Goal: Information Seeking & Learning: Learn about a topic

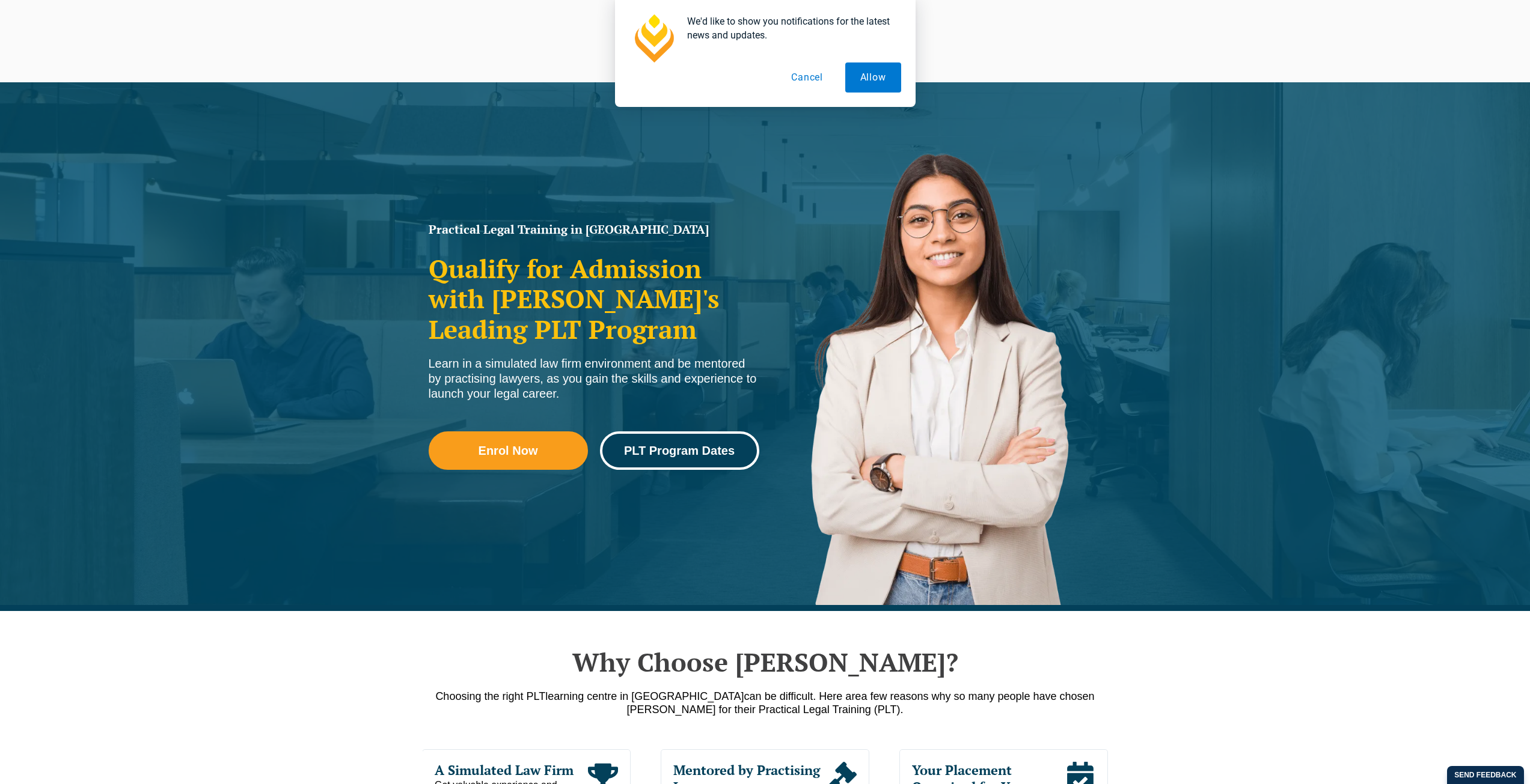
click at [704, 461] on link "PLT Program Dates" at bounding box center [679, 450] width 160 height 39
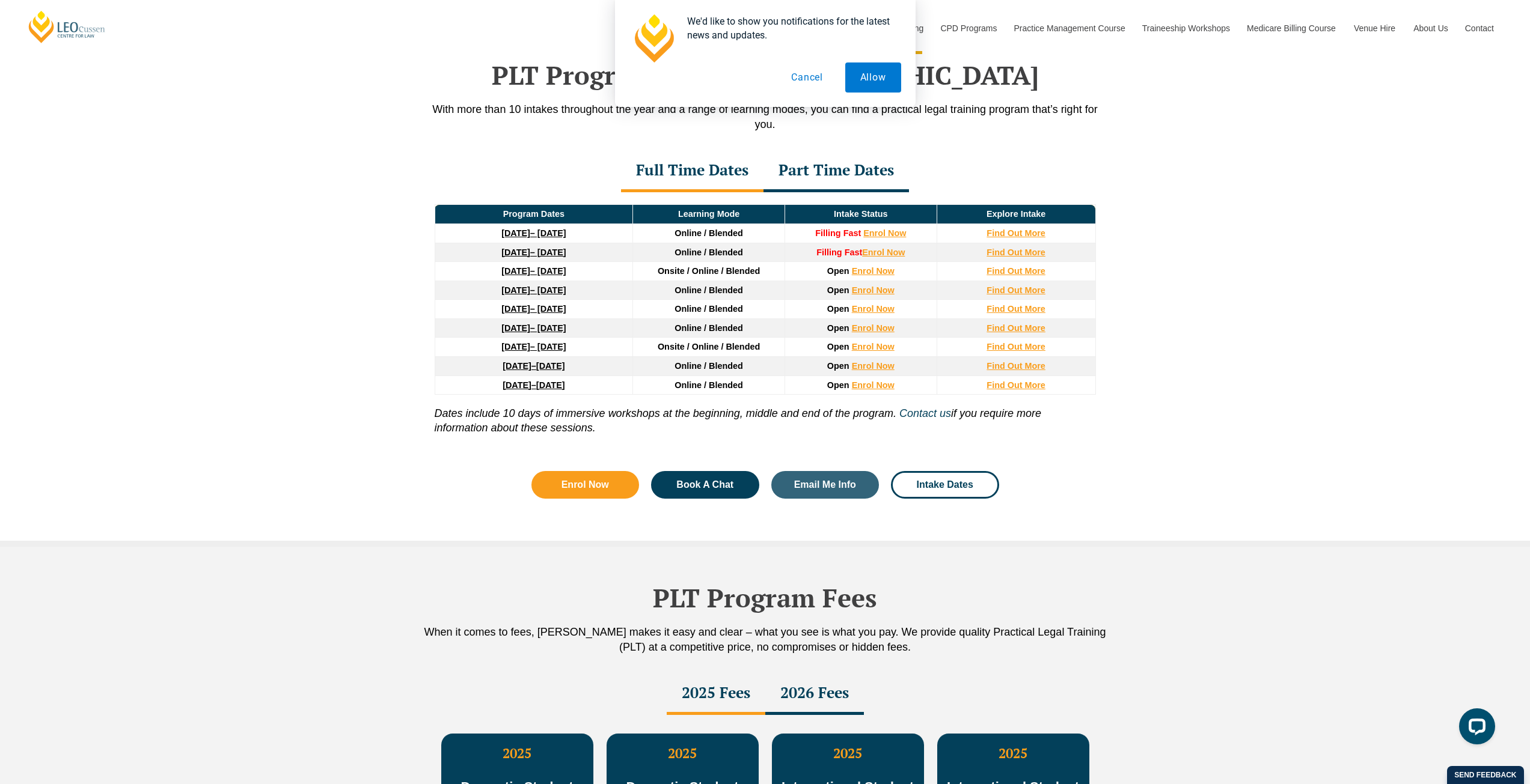
scroll to position [1388, 0]
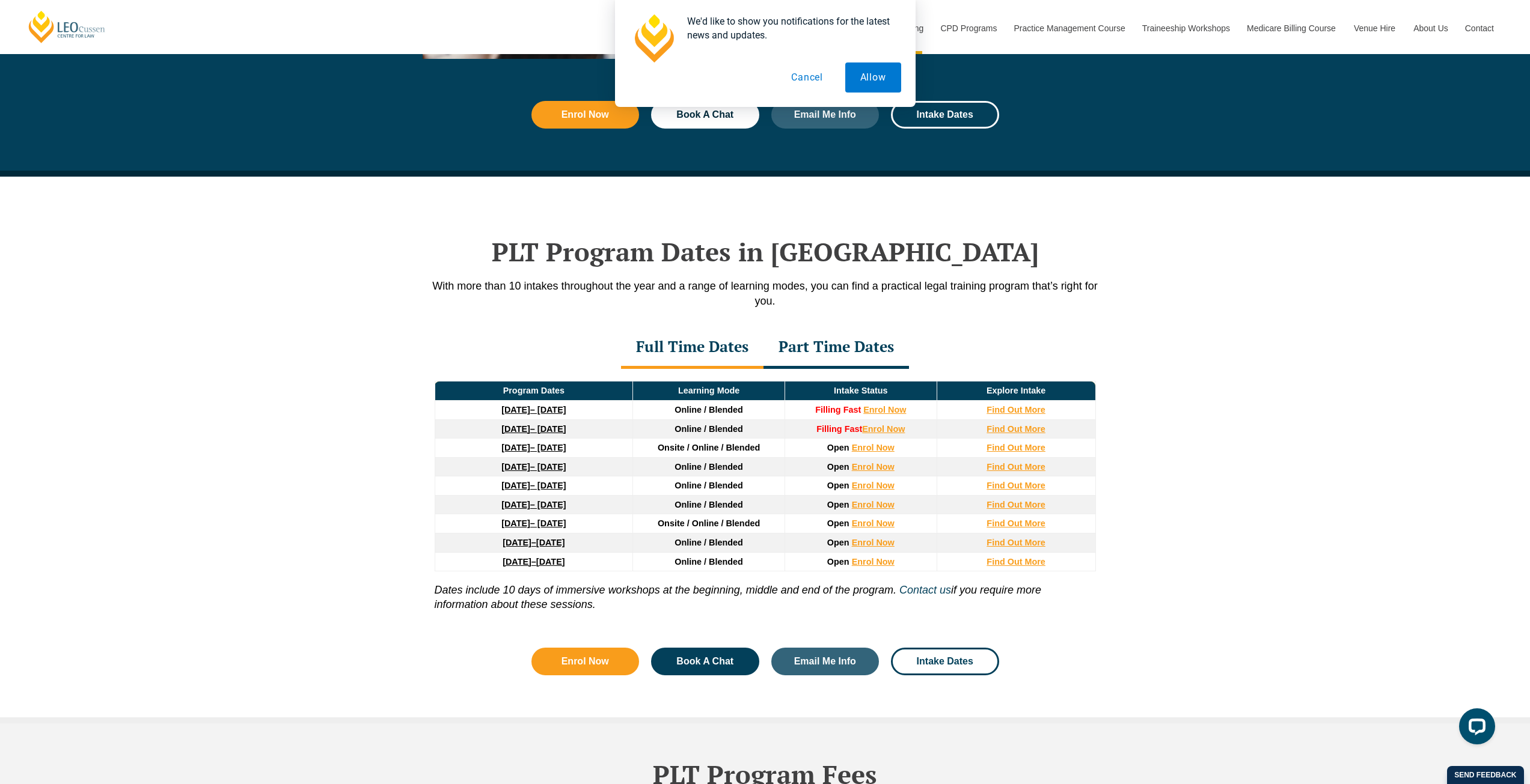
click at [802, 351] on div "Part Time Dates" at bounding box center [835, 347] width 145 height 42
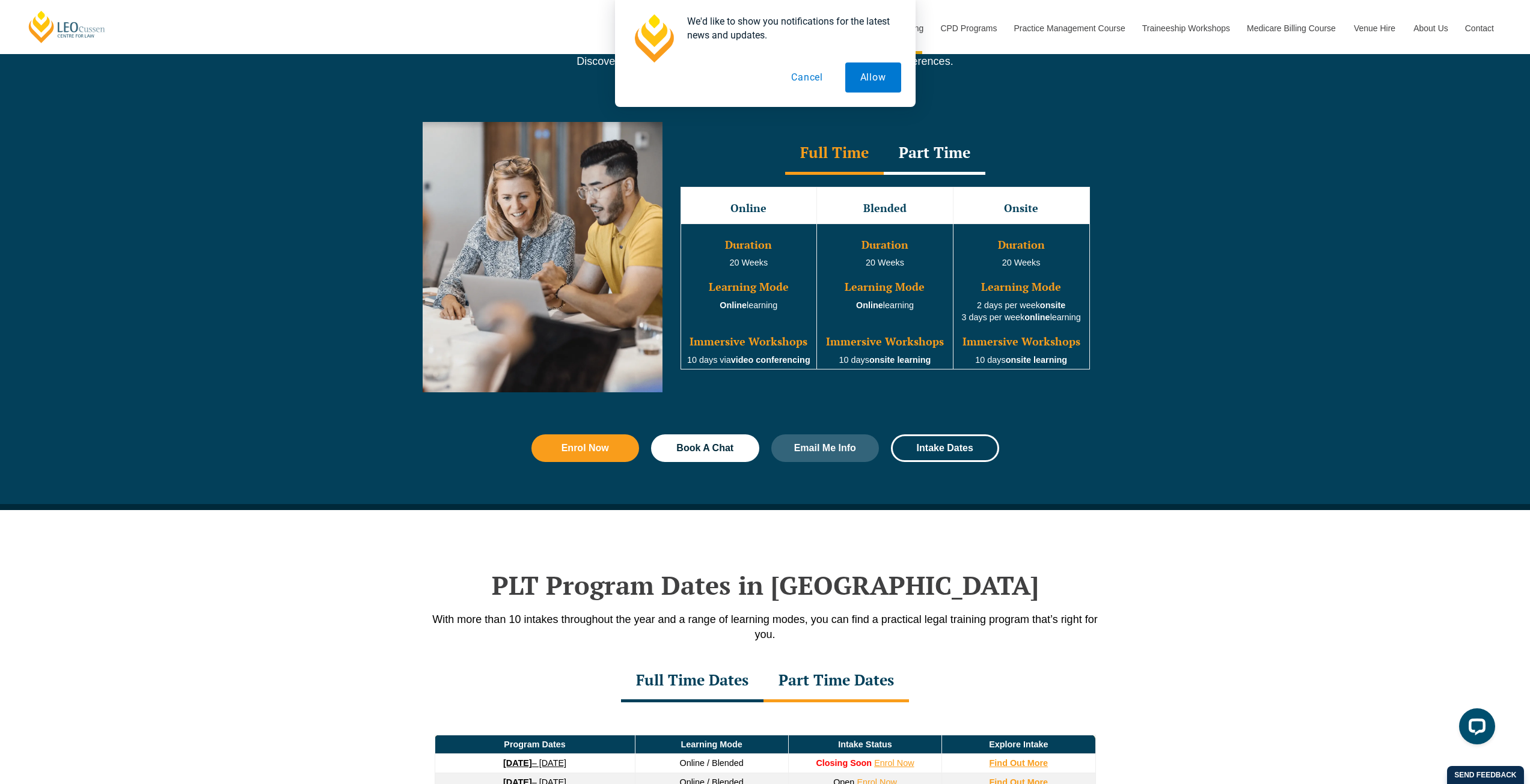
scroll to position [967, 0]
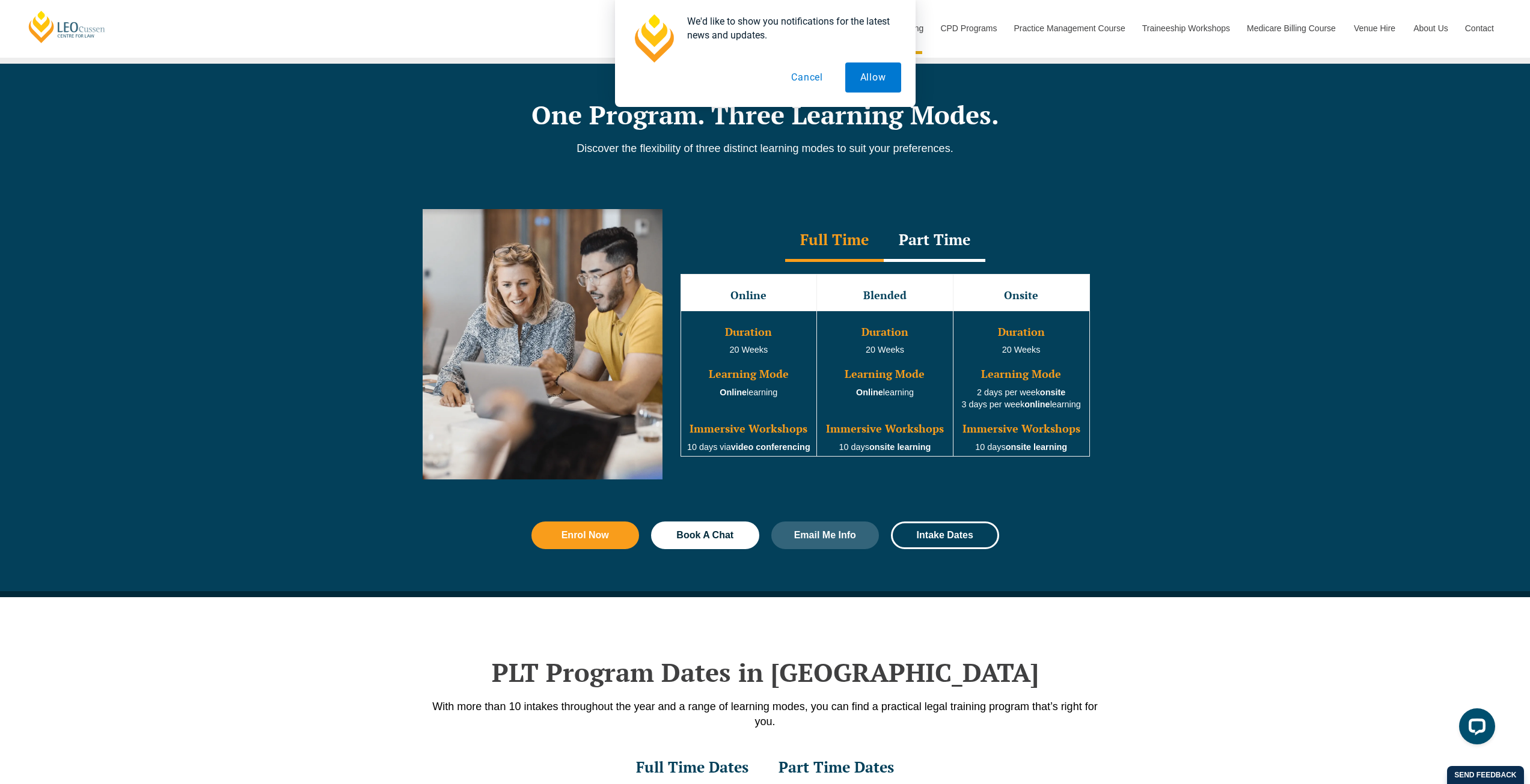
click at [925, 242] on div "Part Time" at bounding box center [934, 240] width 101 height 42
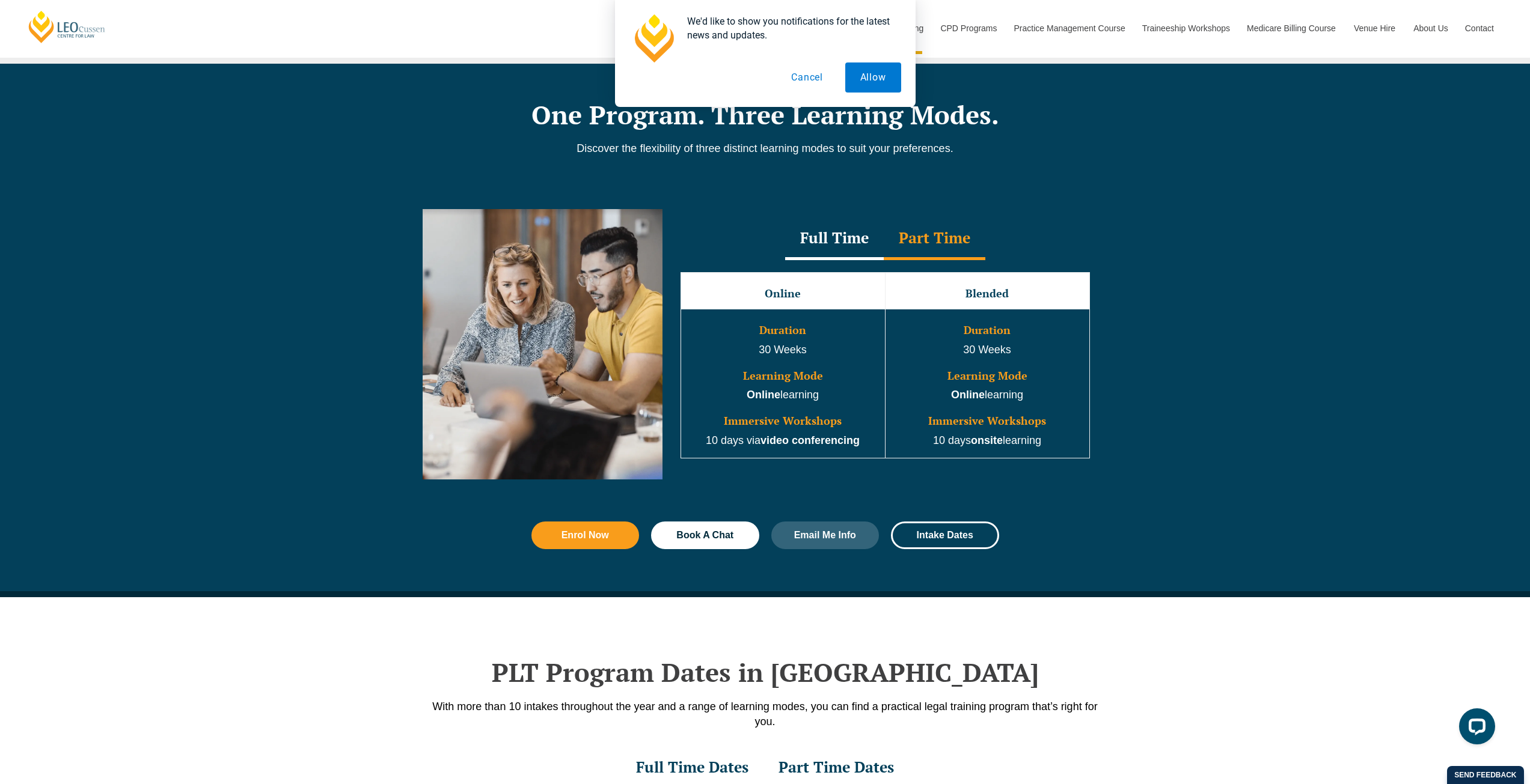
click at [844, 246] on div "Full Time" at bounding box center [834, 238] width 98 height 42
